Goal: Information Seeking & Learning: Compare options

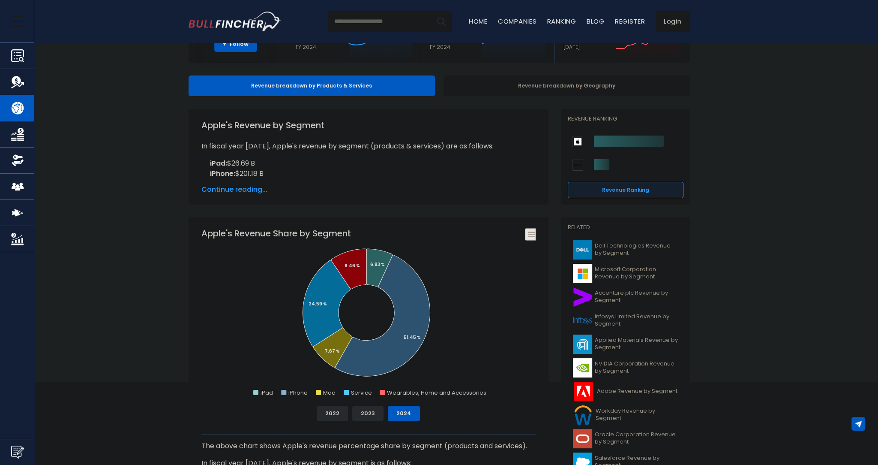
scroll to position [86, 0]
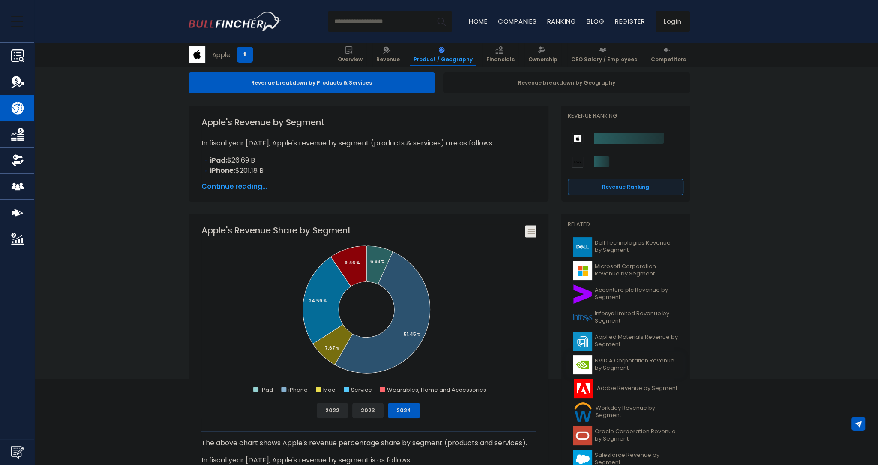
click at [632, 360] on span "NVIDIA Corporation Revenue by Segment" at bounding box center [637, 364] width 84 height 15
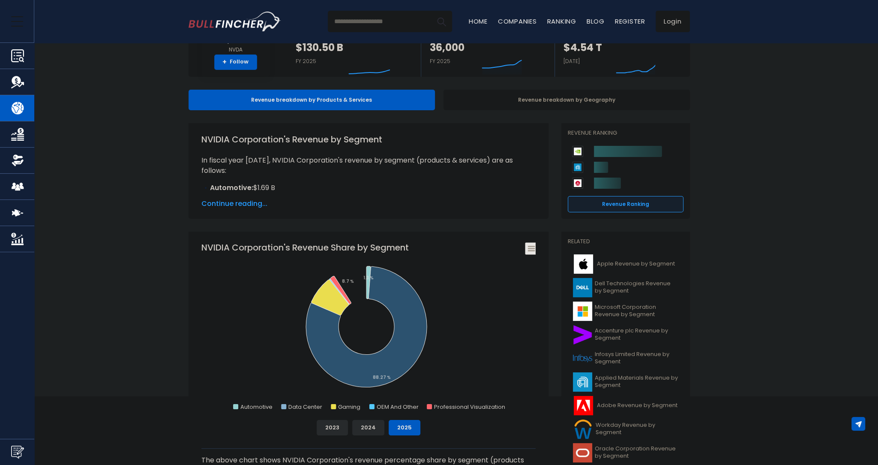
scroll to position [86, 0]
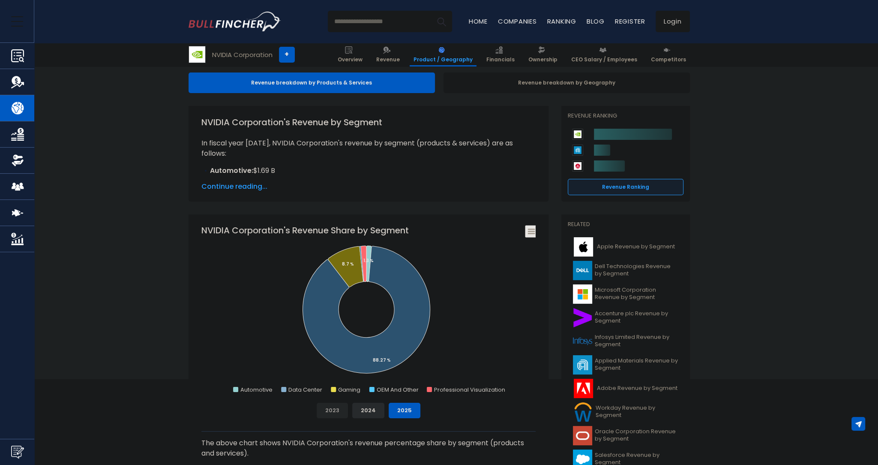
click at [336, 412] on button "2023" at bounding box center [332, 410] width 31 height 15
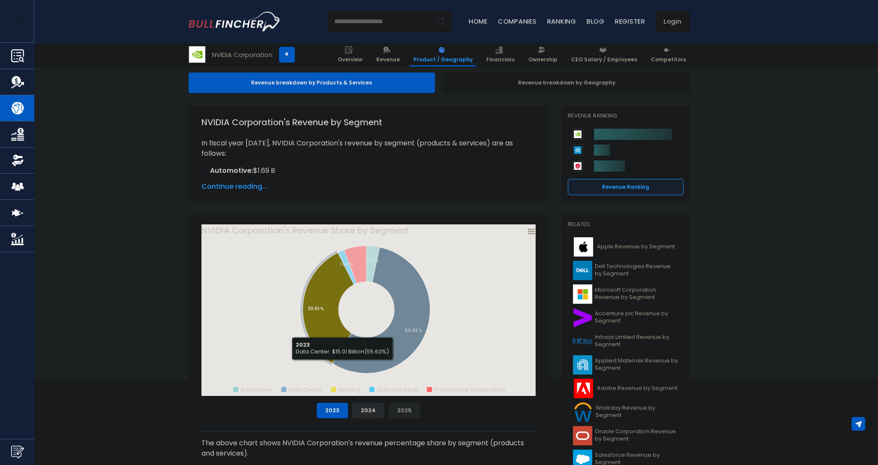
click at [407, 412] on button "2025" at bounding box center [405, 410] width 32 height 15
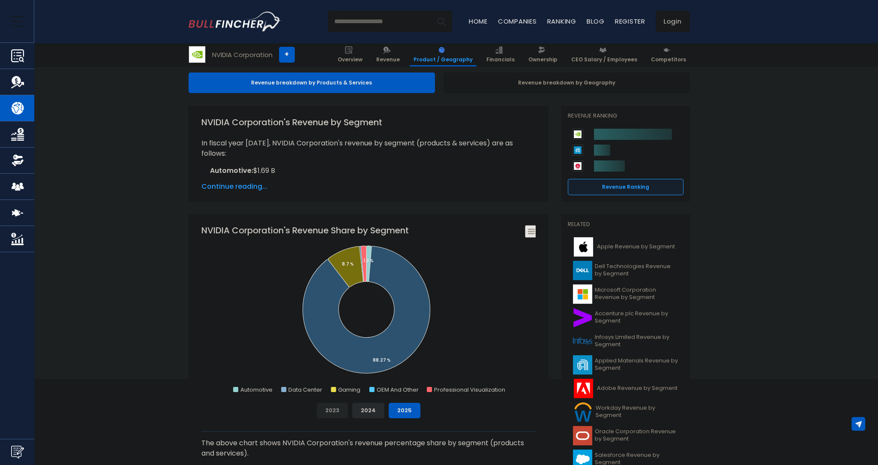
click at [339, 410] on button "2023" at bounding box center [332, 410] width 31 height 15
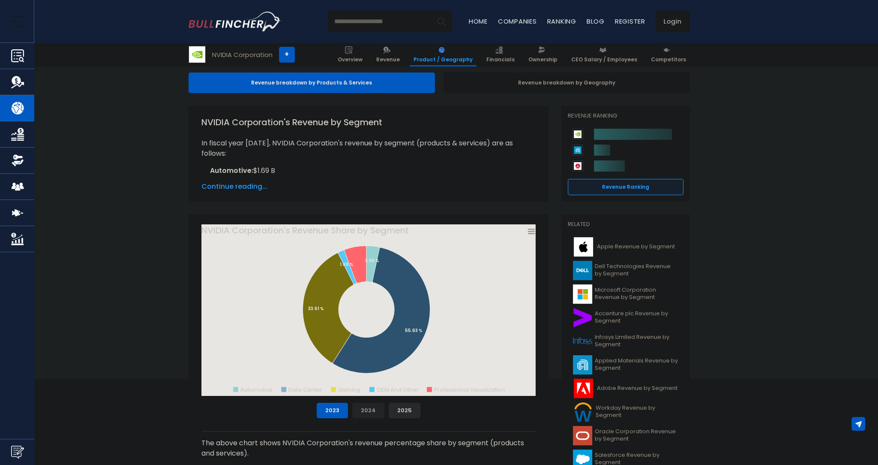
click at [362, 410] on button "2024" at bounding box center [368, 410] width 32 height 15
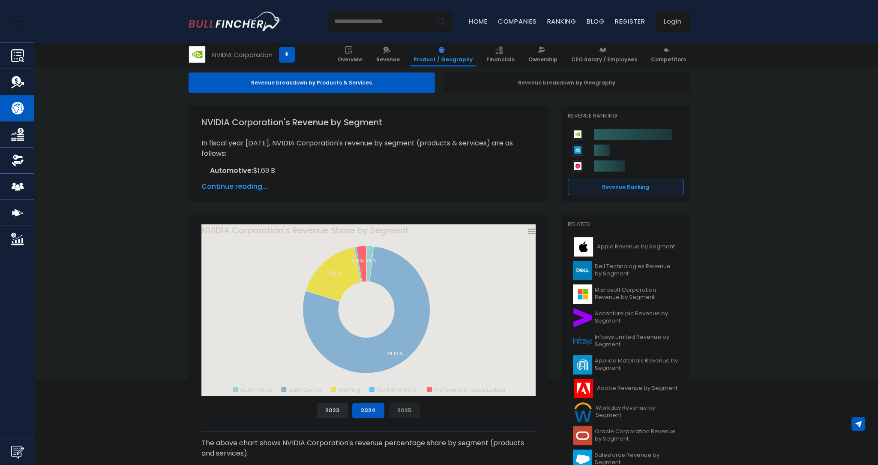
click at [407, 414] on button "2025" at bounding box center [405, 410] width 32 height 15
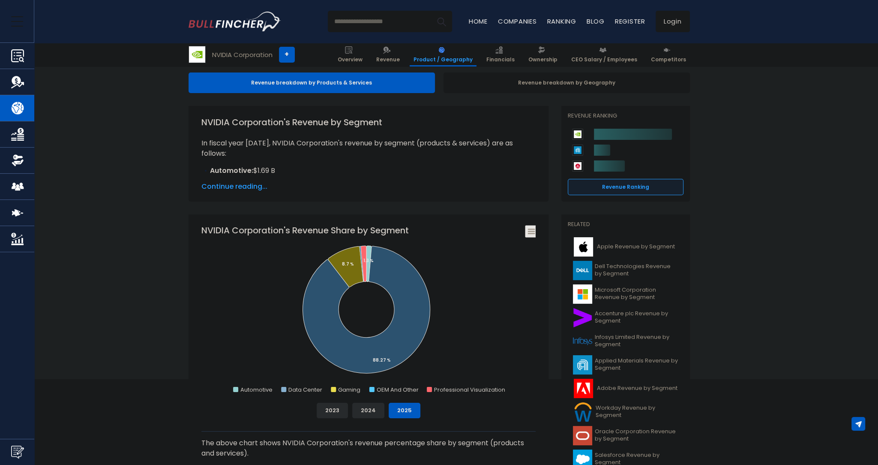
click at [327, 419] on div "The above chart shows NVIDIA Corporation's revenue percentage share by segment …" at bounding box center [368, 446] width 334 height 57
click at [330, 409] on button "2023" at bounding box center [332, 410] width 31 height 15
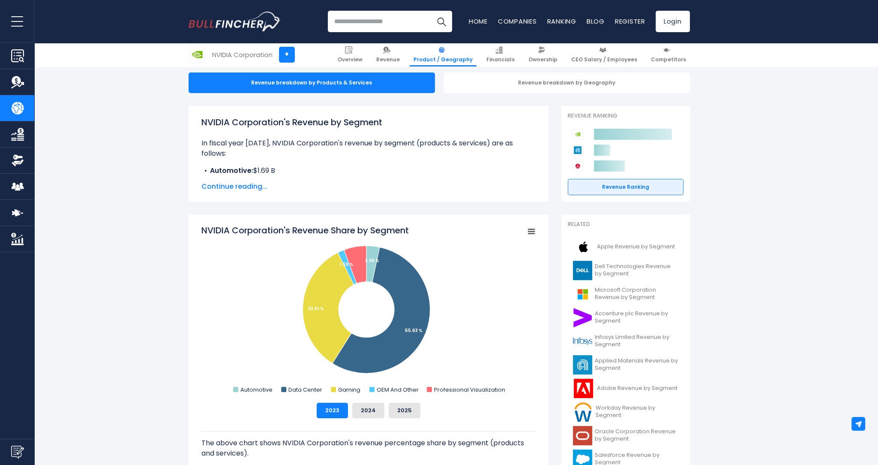
click at [365, 409] on button "2024" at bounding box center [368, 410] width 32 height 15
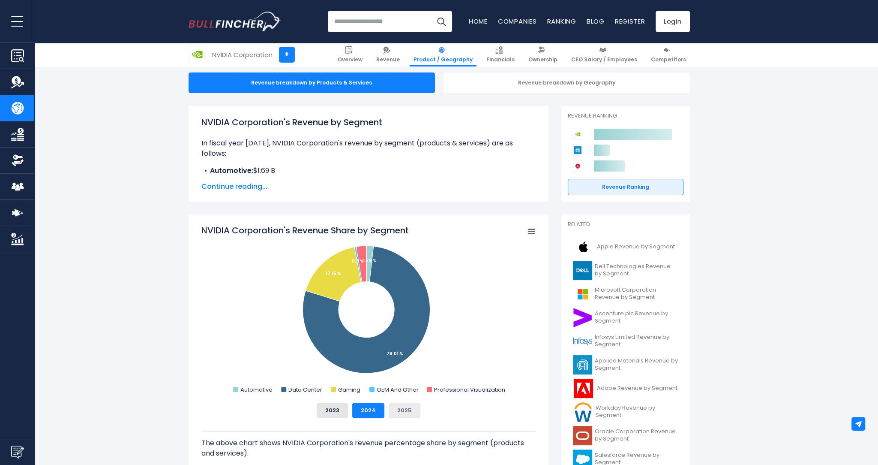
click at [404, 412] on button "2025" at bounding box center [405, 410] width 32 height 15
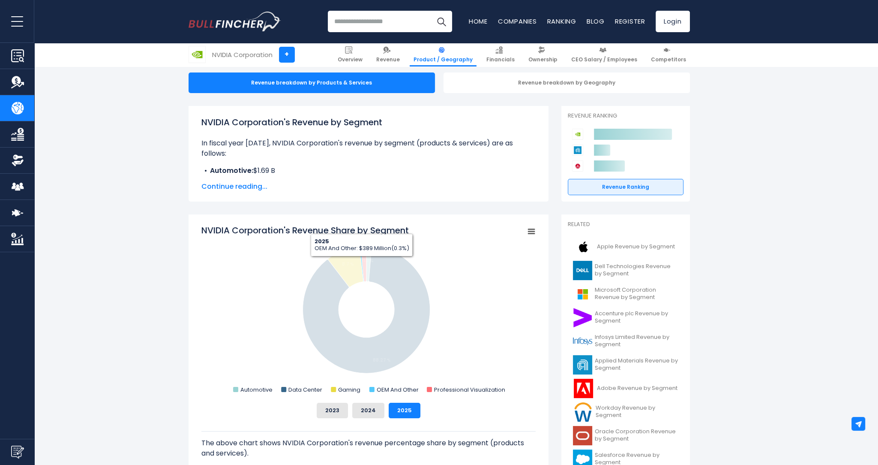
click at [361, 263] on icon "NVIDIA Corporation's Revenue Share by Segment" at bounding box center [361, 264] width 4 height 36
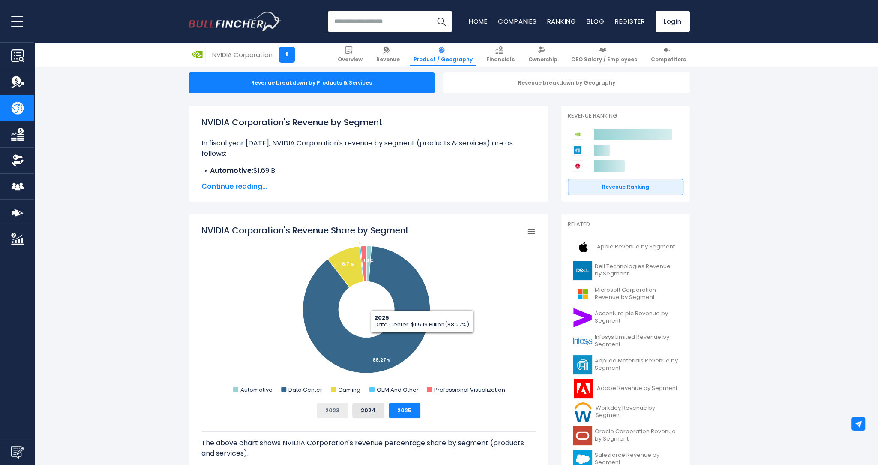
click at [328, 413] on button "2023" at bounding box center [332, 410] width 31 height 15
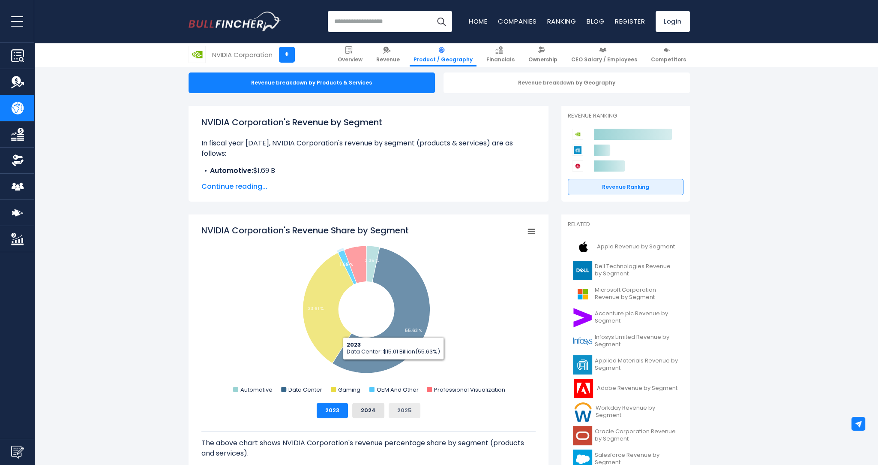
click at [406, 414] on button "2025" at bounding box center [405, 410] width 32 height 15
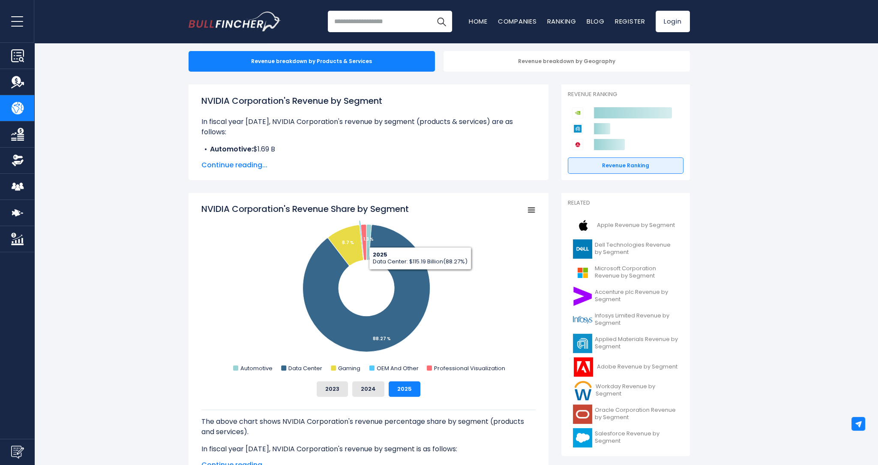
scroll to position [0, 0]
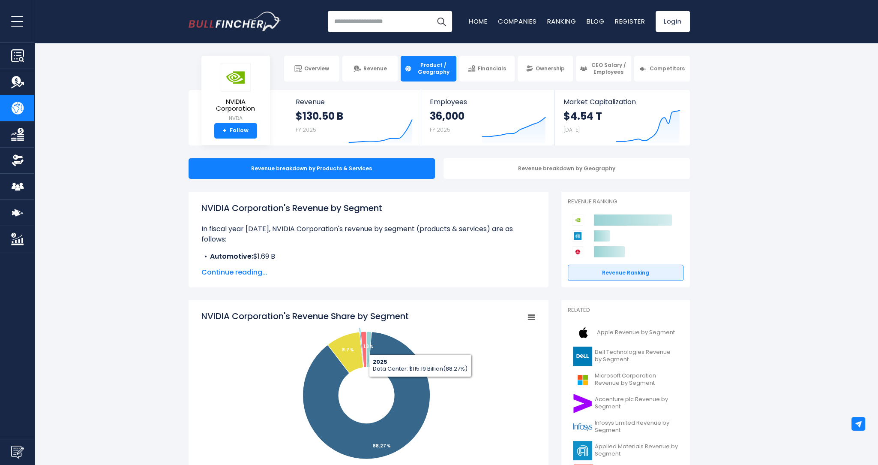
click at [388, 27] on input "search" at bounding box center [390, 21] width 124 height 21
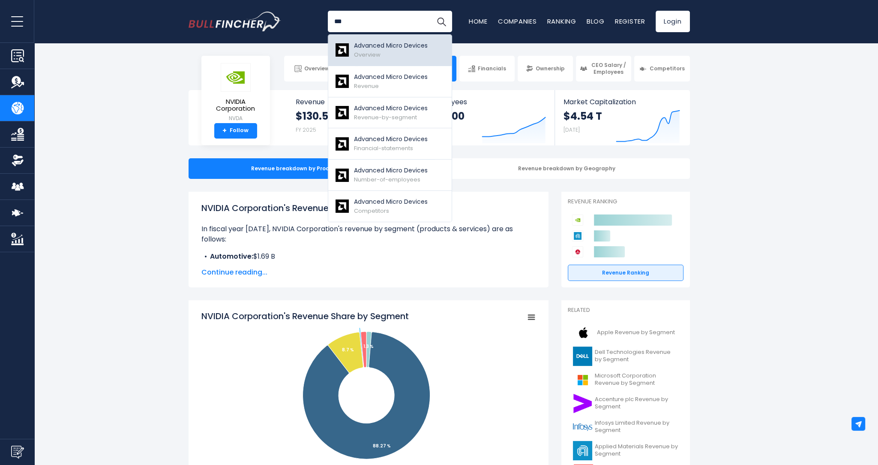
type input "***"
click at [396, 57] on div "Advanced Micro Devices Overview" at bounding box center [391, 50] width 74 height 18
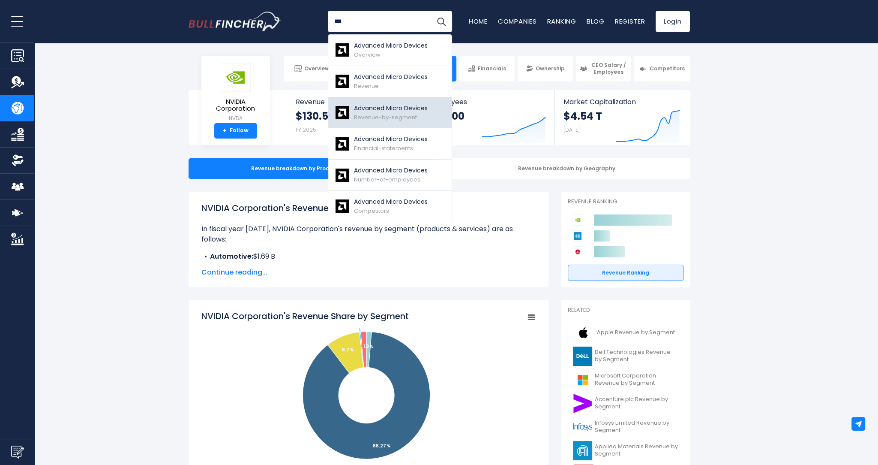
click at [381, 111] on p "Advanced Micro Devices" at bounding box center [391, 108] width 74 height 9
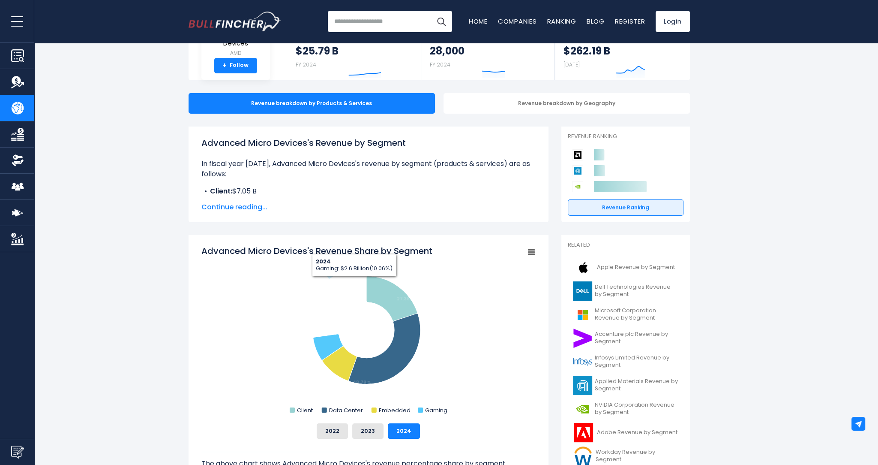
scroll to position [171, 0]
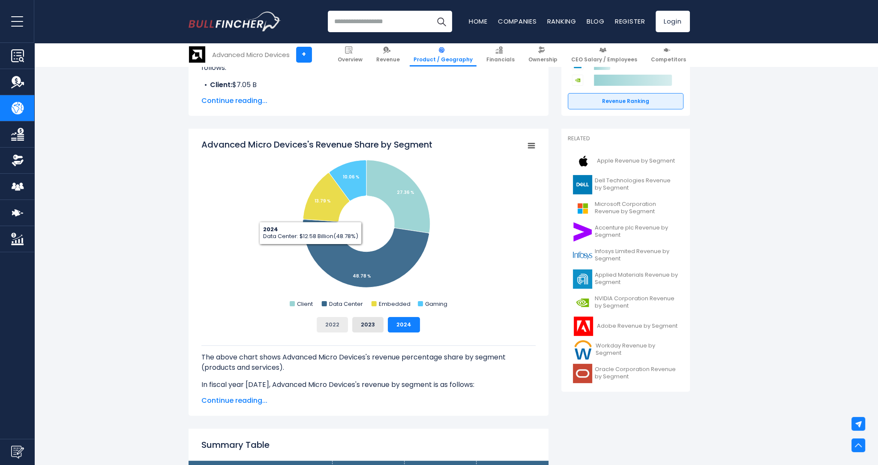
click at [330, 328] on button "2022" at bounding box center [332, 324] width 31 height 15
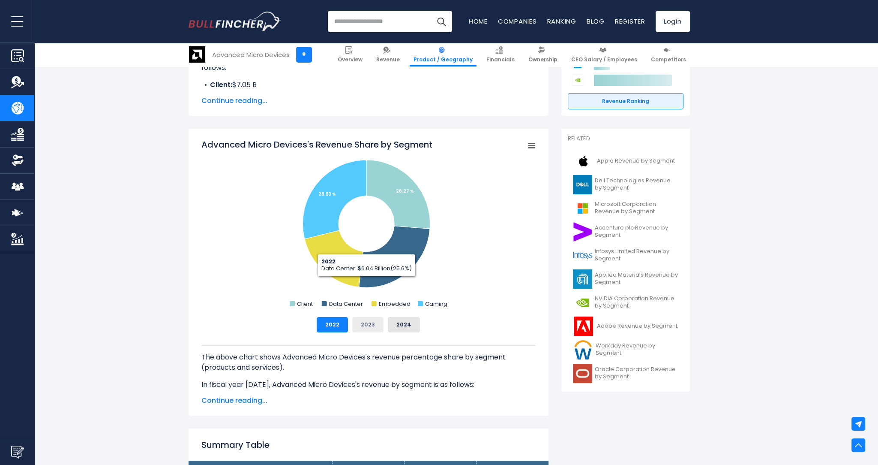
click at [365, 331] on button "2023" at bounding box center [367, 324] width 31 height 15
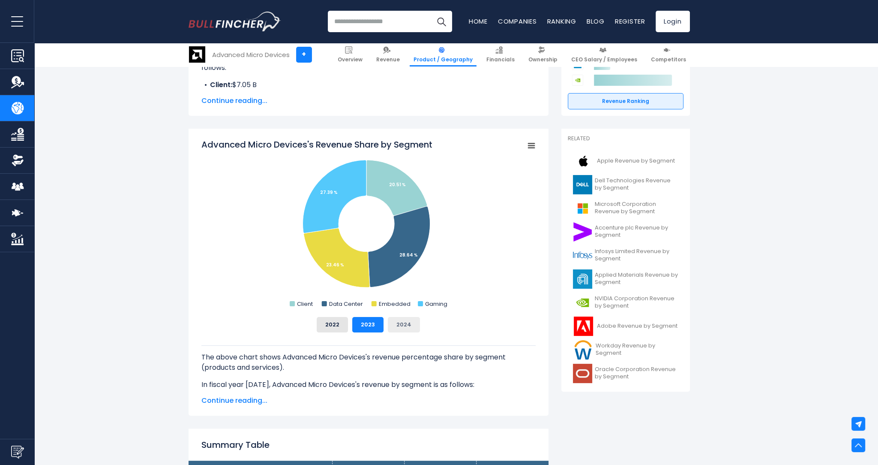
click at [400, 330] on button "2024" at bounding box center [404, 324] width 32 height 15
